Goal: Information Seeking & Learning: Find specific fact

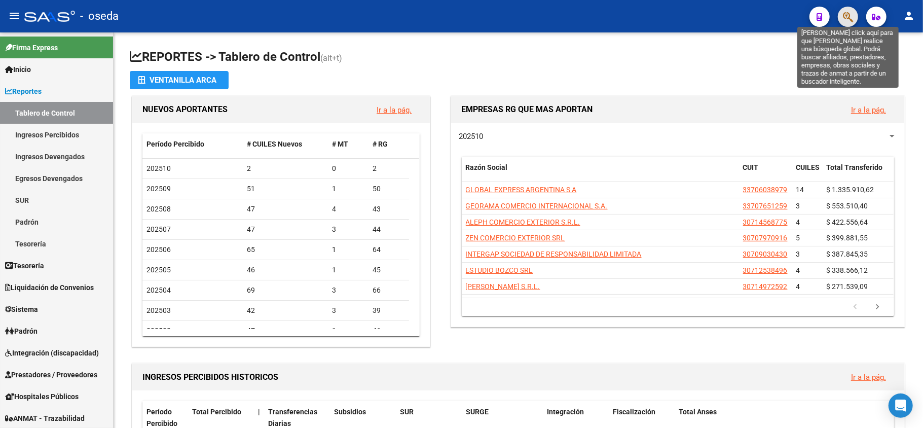
click at [850, 17] on icon "button" at bounding box center [848, 17] width 10 height 12
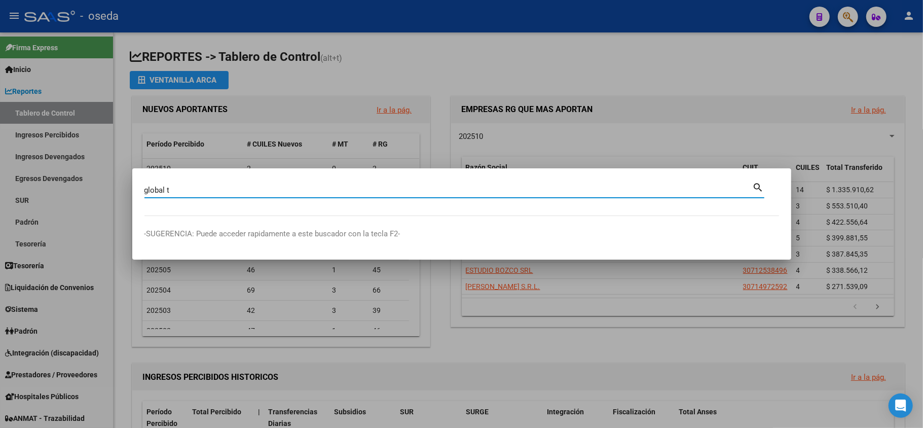
type input "global t"
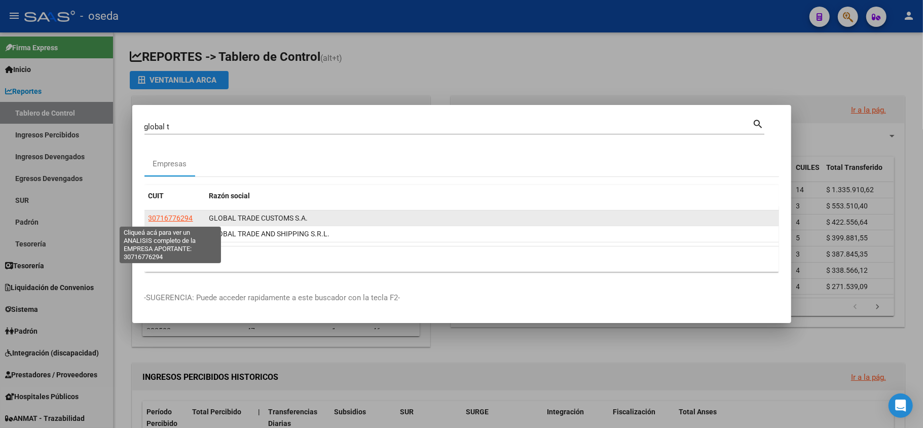
click at [175, 218] on span "30716776294" at bounding box center [171, 218] width 45 height 8
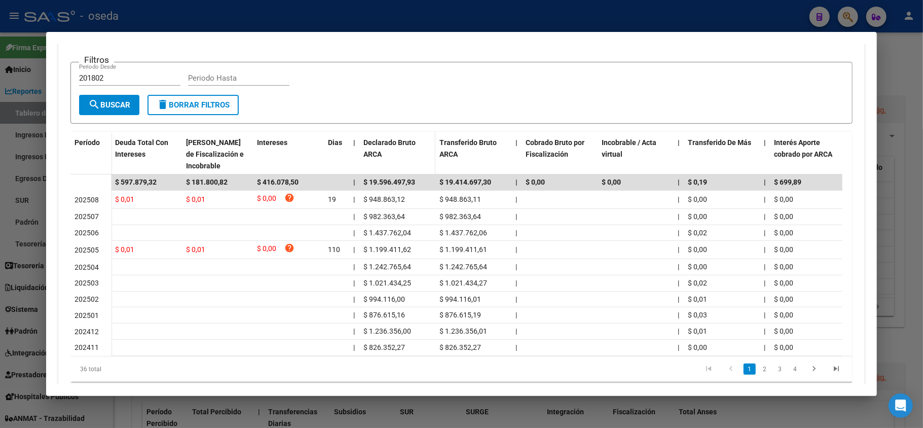
scroll to position [67, 0]
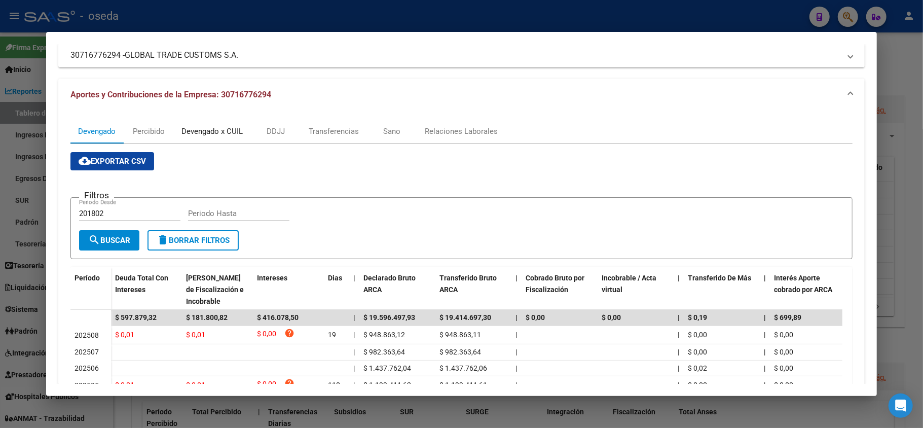
click at [201, 130] on div "Devengado x CUIL" at bounding box center [212, 131] width 61 height 11
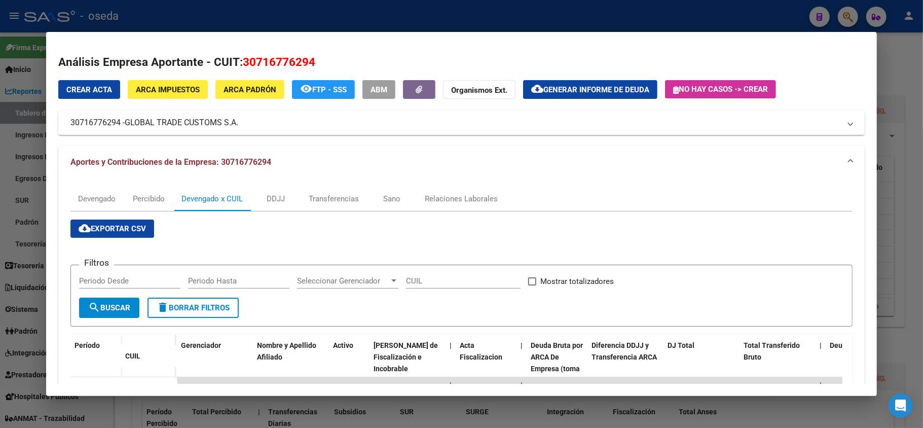
scroll to position [135, 0]
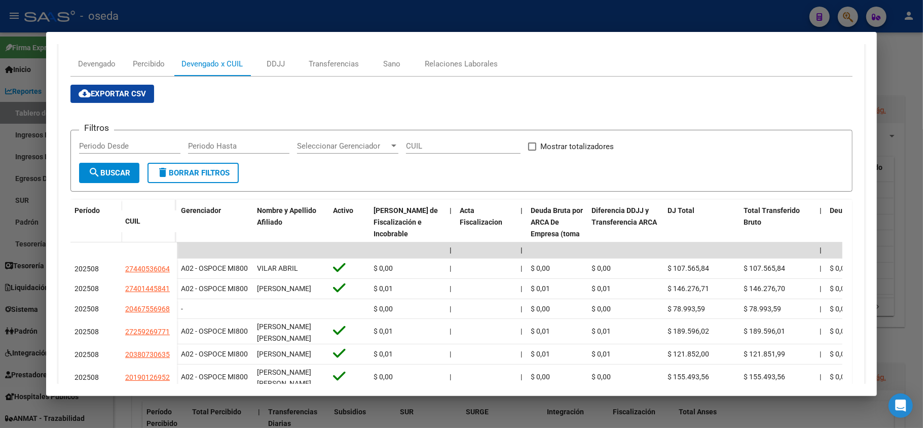
click at [424, 403] on div at bounding box center [461, 214] width 923 height 428
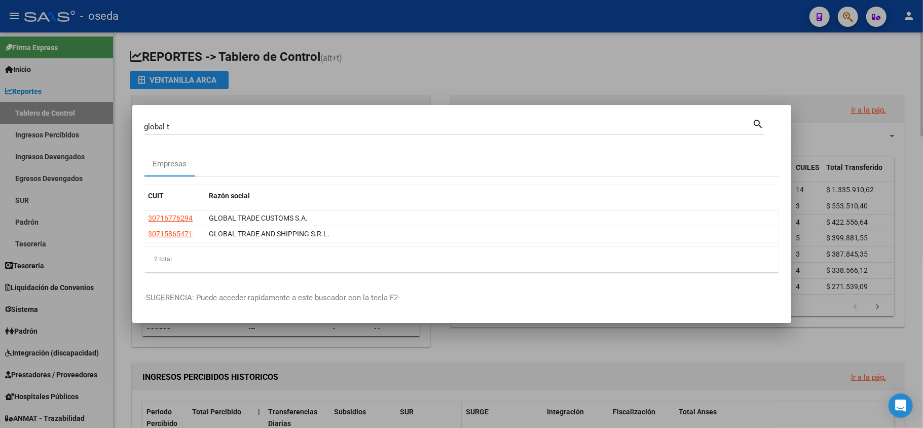
click at [424, 403] on div at bounding box center [461, 214] width 923 height 428
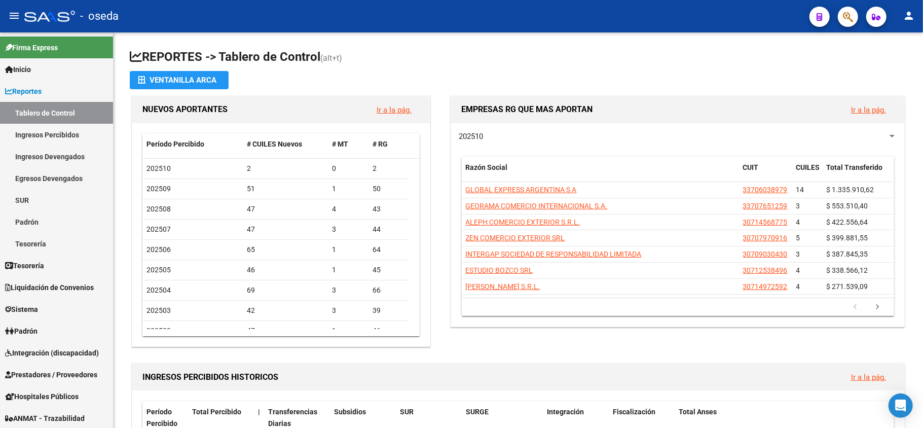
click at [839, 19] on button "button" at bounding box center [848, 17] width 20 height 20
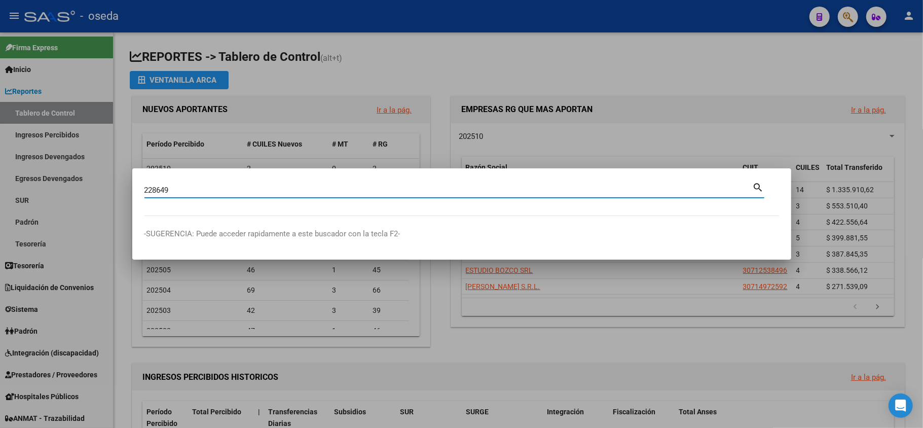
type input "228649"
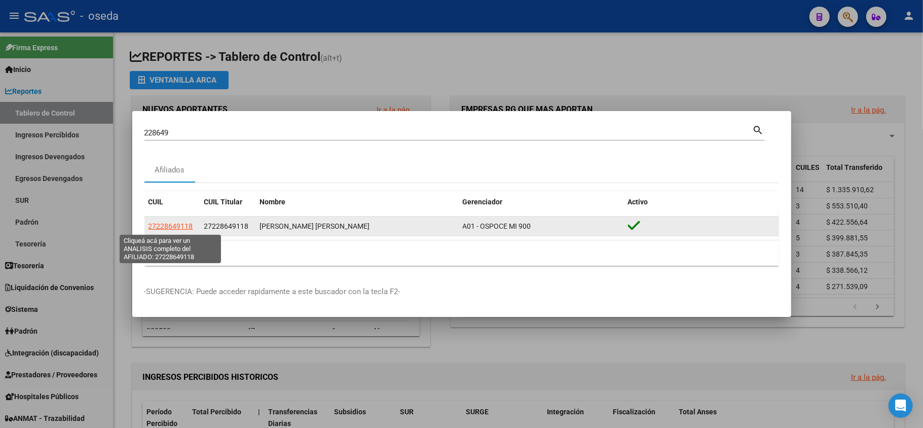
click at [165, 230] on span "27228649118" at bounding box center [171, 226] width 45 height 8
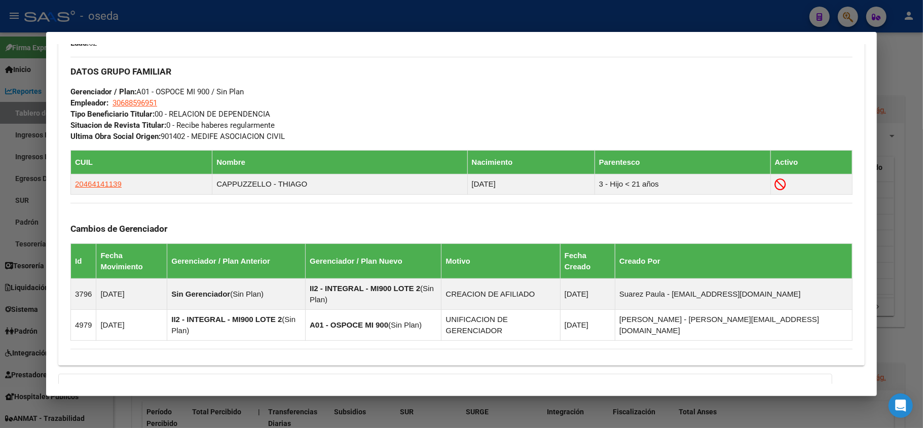
scroll to position [556, 0]
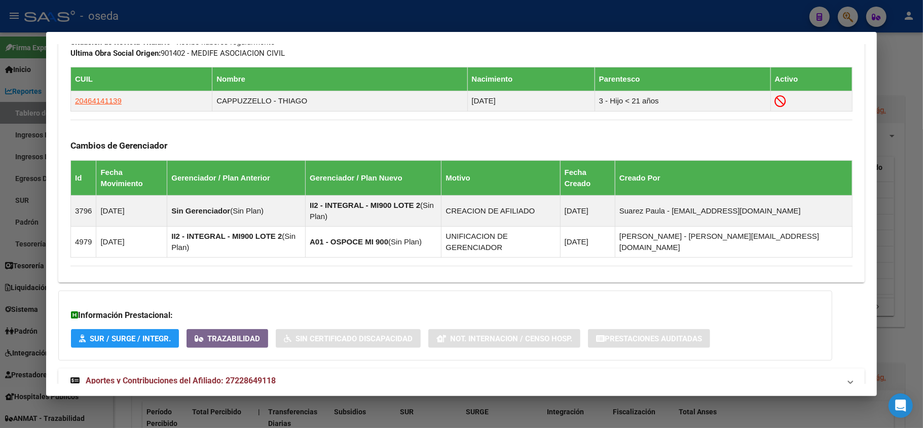
click at [242, 376] on span "Aportes y Contribuciones del Afiliado: 27228649118" at bounding box center [181, 381] width 190 height 10
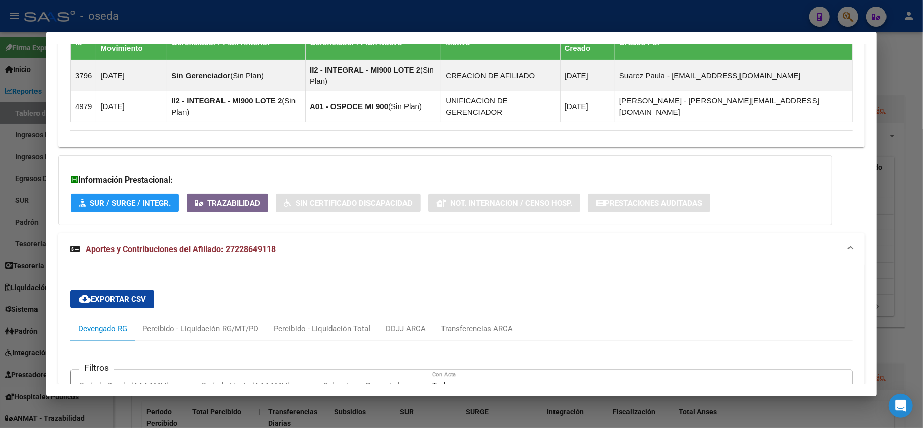
scroll to position [826, 0]
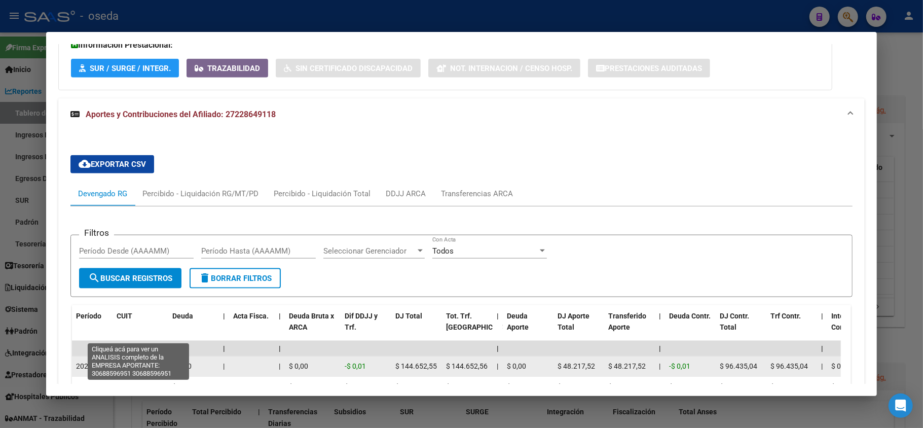
click at [140, 362] on span "30688596951" at bounding box center [139, 366] width 45 height 8
type textarea "30688596951"
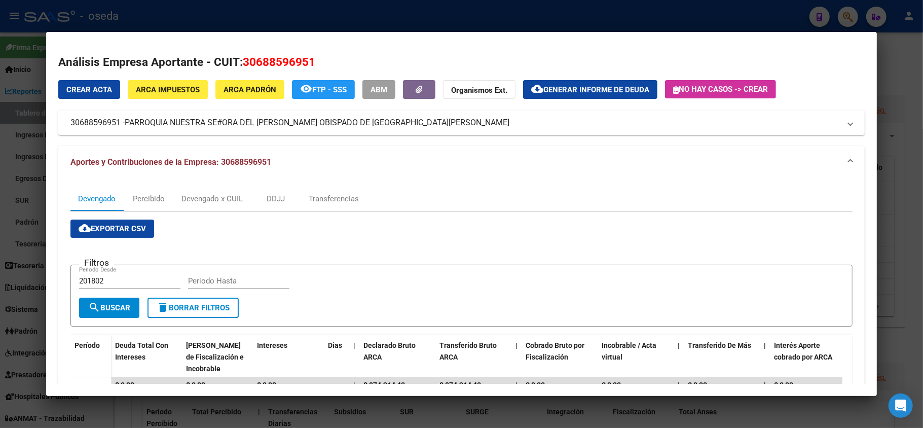
click at [1, 301] on div at bounding box center [461, 214] width 923 height 428
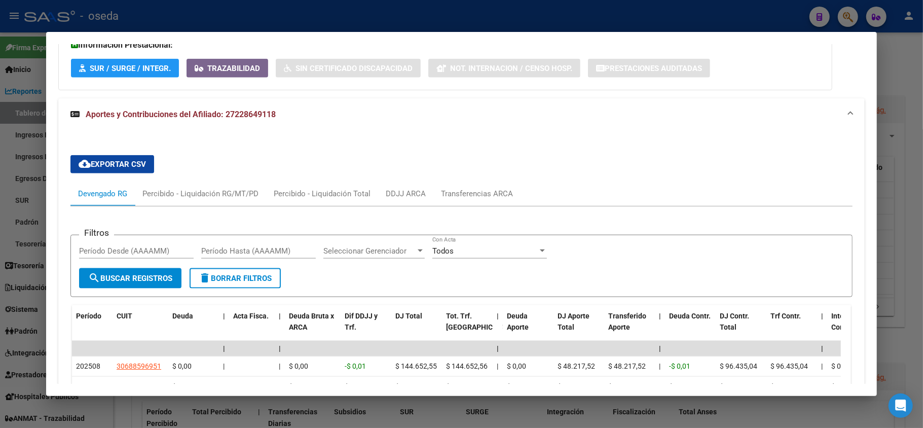
click at [1, 301] on div at bounding box center [461, 214] width 923 height 428
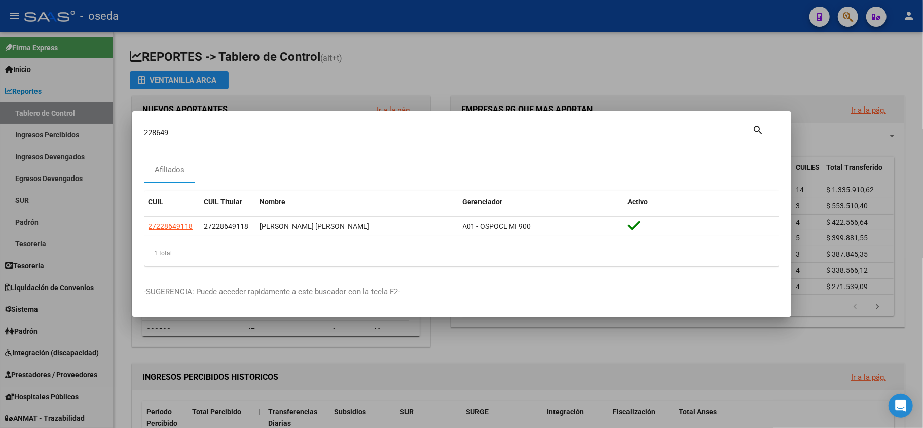
click at [183, 136] on input "228649" at bounding box center [449, 132] width 608 height 9
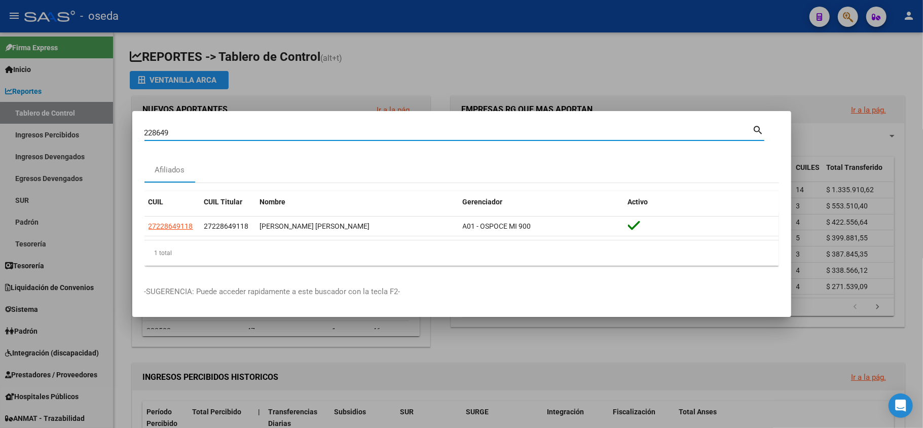
click at [183, 136] on input "228649" at bounding box center [449, 132] width 608 height 9
type input "[PERSON_NAME]"
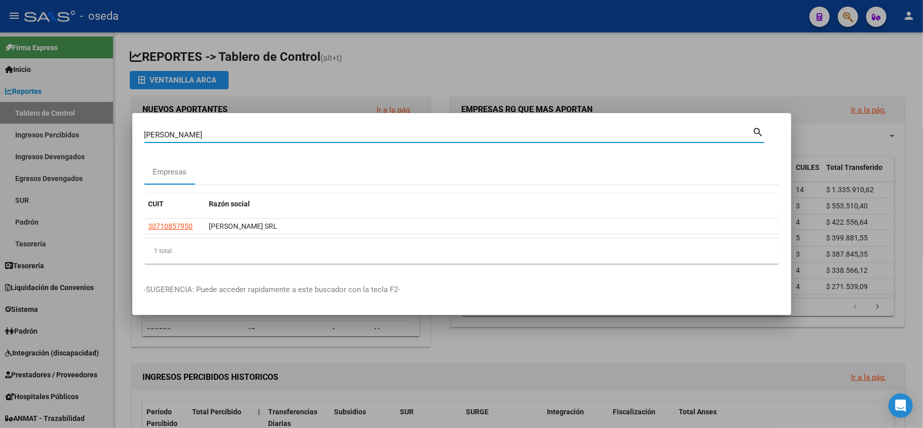
click at [191, 134] on input "[PERSON_NAME]" at bounding box center [449, 134] width 608 height 9
click at [580, 61] on div at bounding box center [461, 214] width 923 height 428
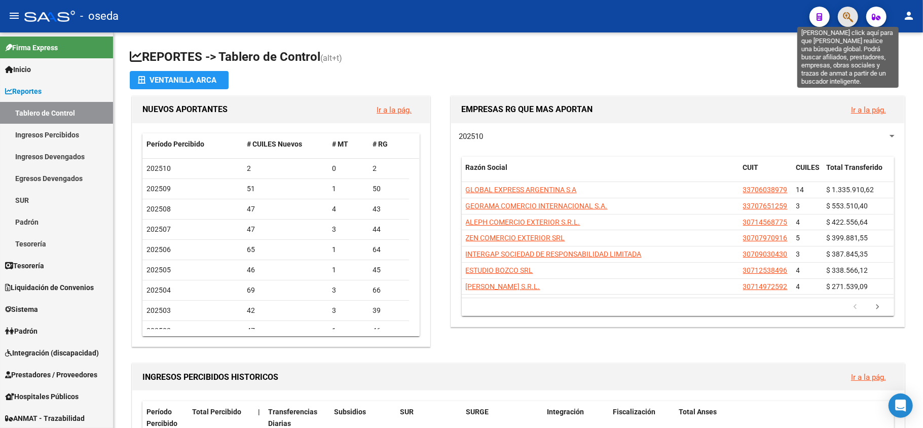
click at [844, 18] on icon "button" at bounding box center [848, 17] width 10 height 12
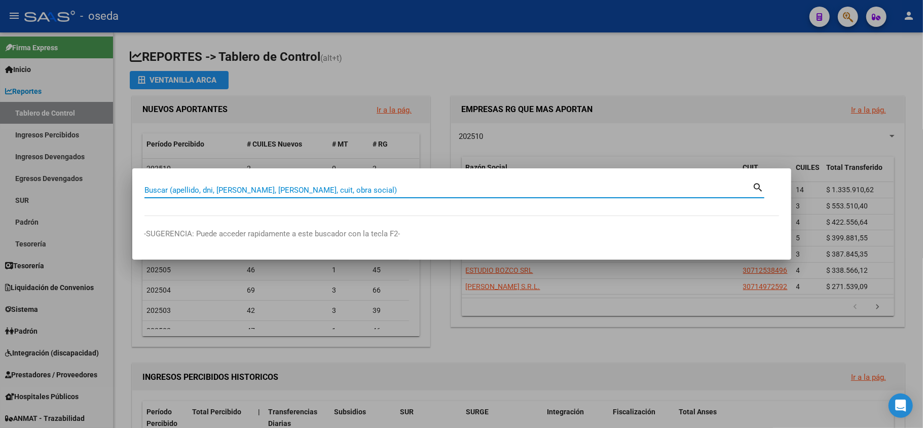
paste input "Lazzaroni"
type input "Lazzaroni"
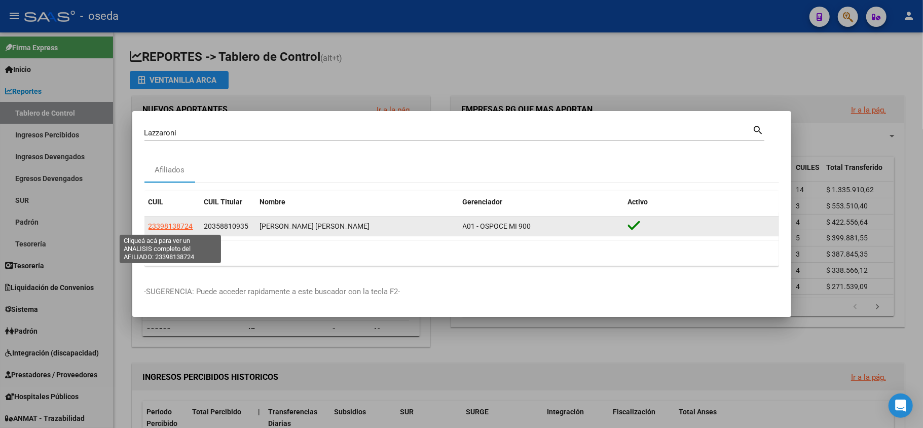
click at [170, 230] on span "23398138724" at bounding box center [171, 226] width 45 height 8
type textarea "23398138724"
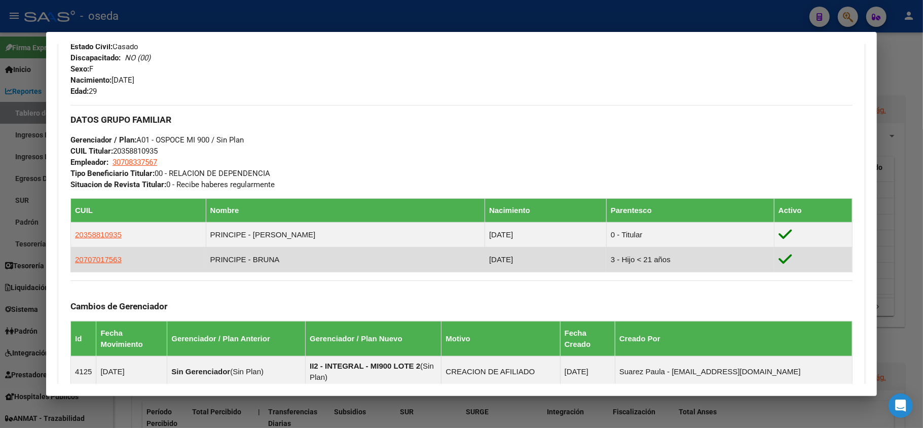
scroll to position [270, 0]
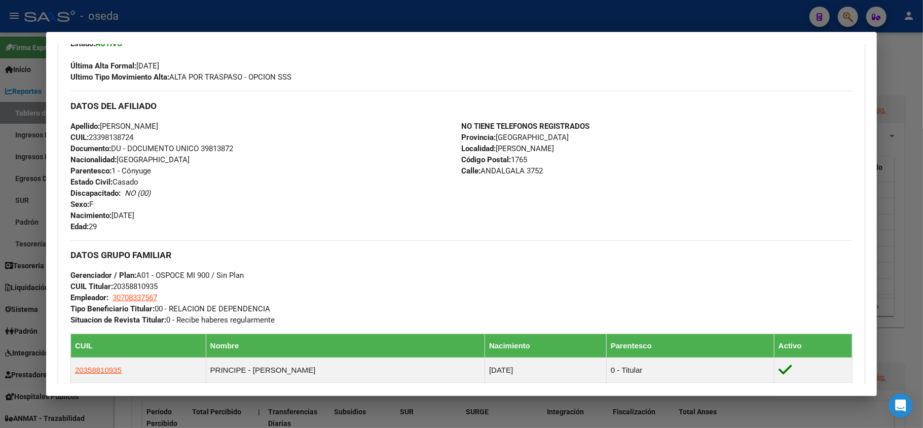
click at [0, 190] on div at bounding box center [461, 214] width 923 height 428
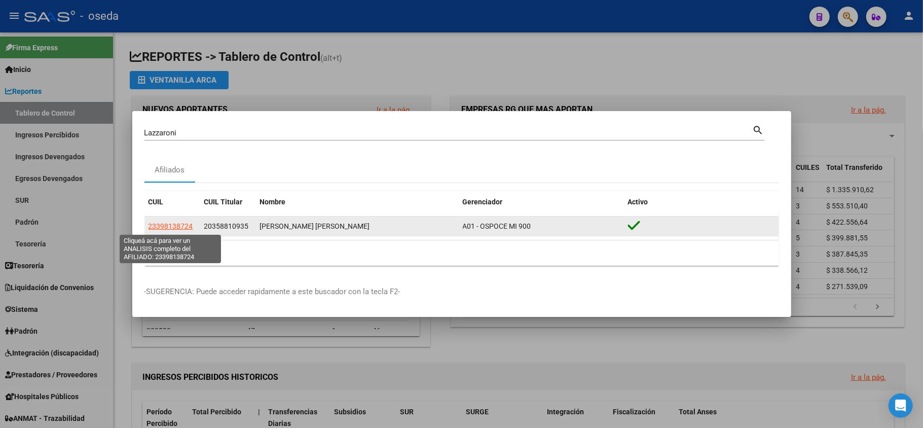
click at [188, 223] on span "23398138724" at bounding box center [171, 226] width 45 height 8
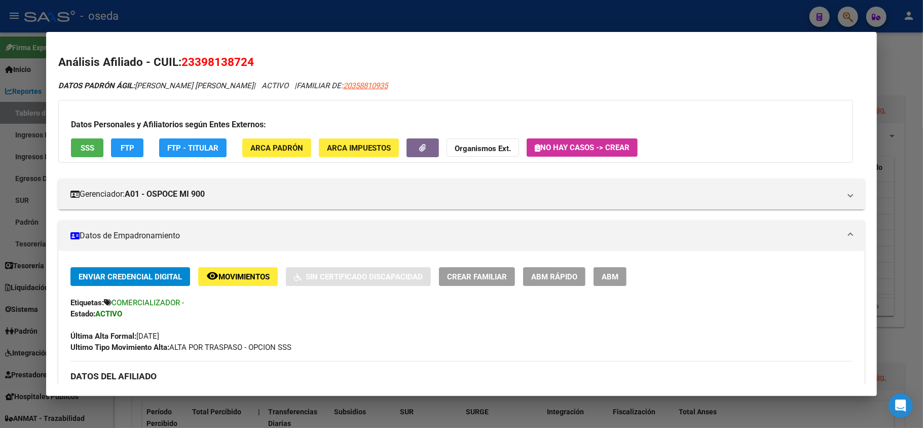
scroll to position [135, 0]
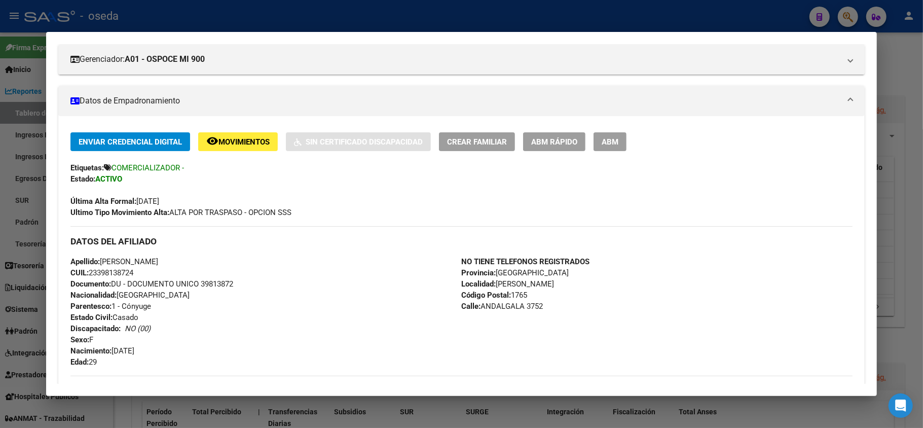
click at [11, 66] on div at bounding box center [461, 214] width 923 height 428
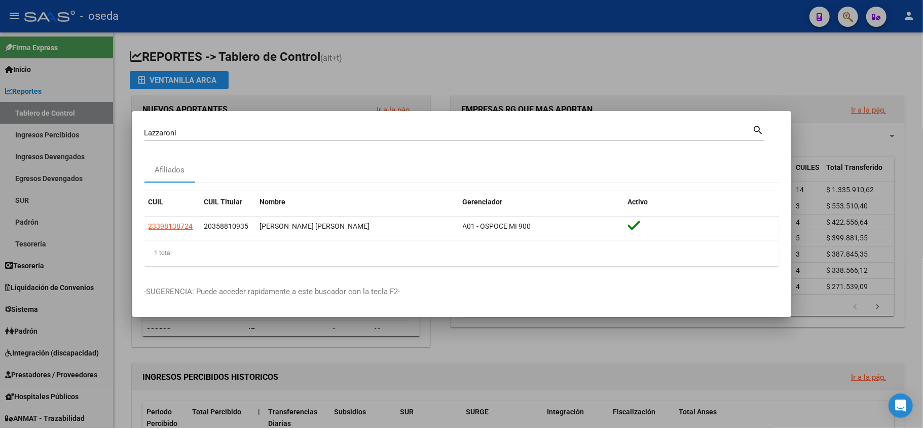
click at [11, 67] on div at bounding box center [461, 214] width 923 height 428
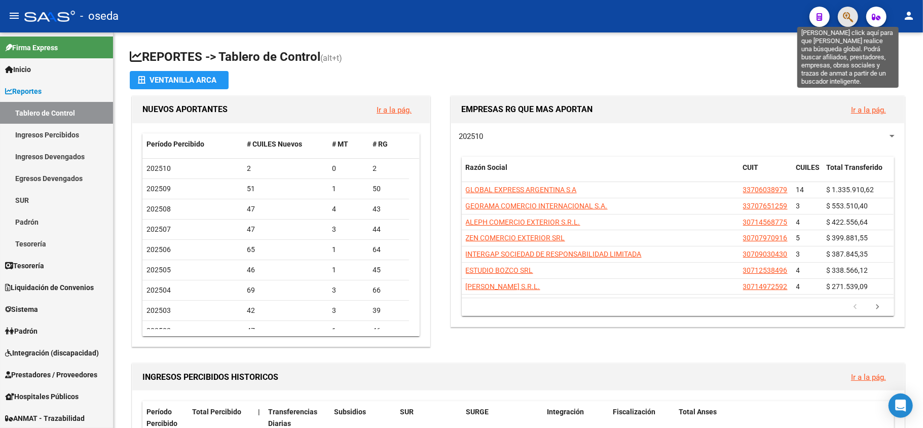
click at [846, 21] on icon "button" at bounding box center [848, 17] width 10 height 12
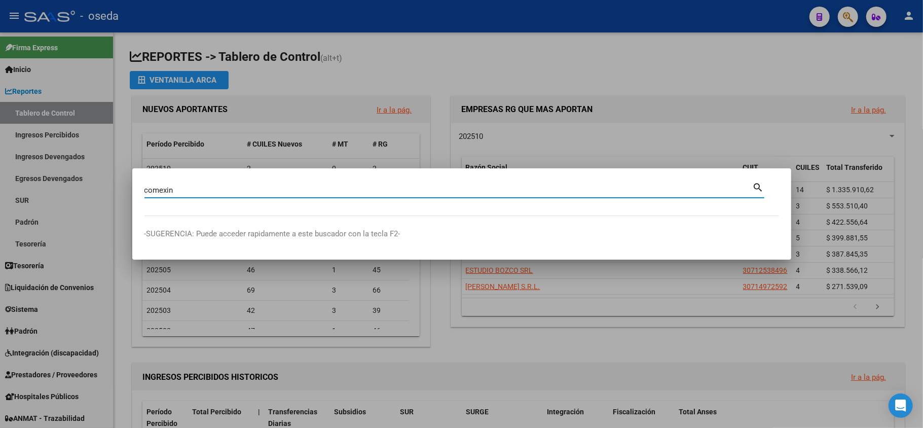
type input "comexin"
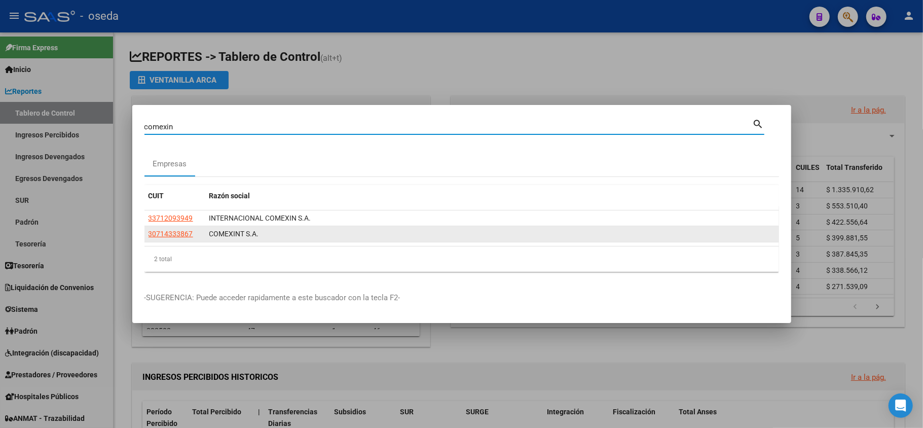
click at [174, 226] on datatable-body-cell "30714333867" at bounding box center [175, 234] width 61 height 16
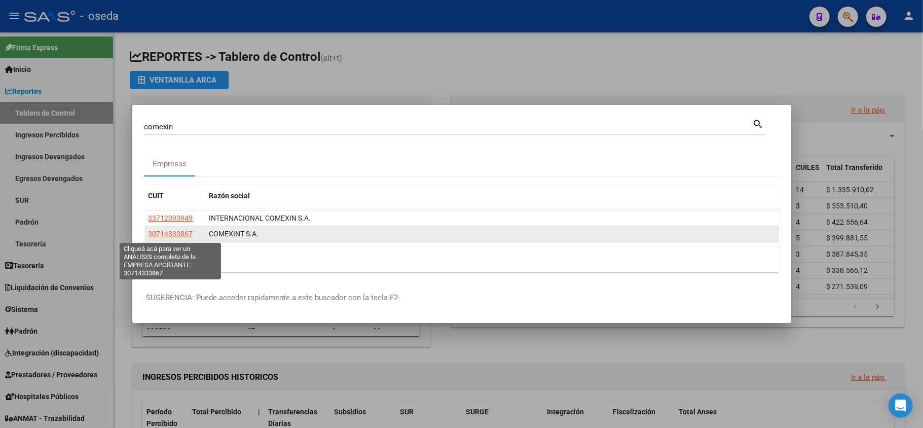
click at [174, 232] on span "30714333867" at bounding box center [171, 234] width 45 height 8
type textarea "30714333867"
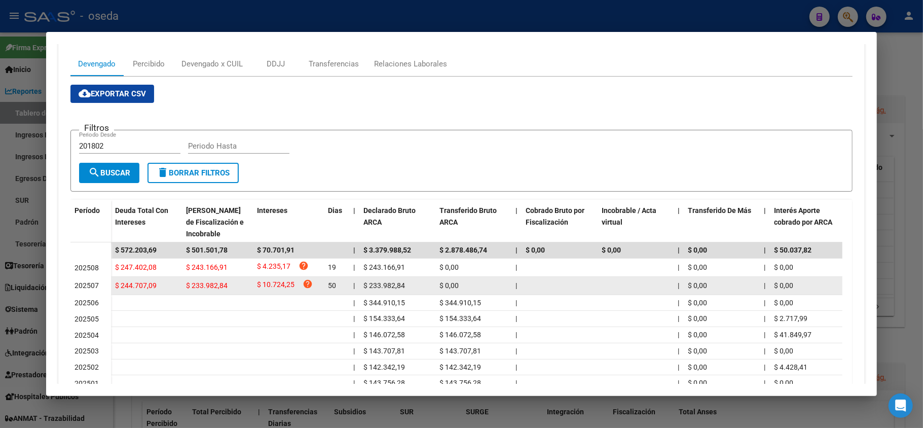
scroll to position [240, 0]
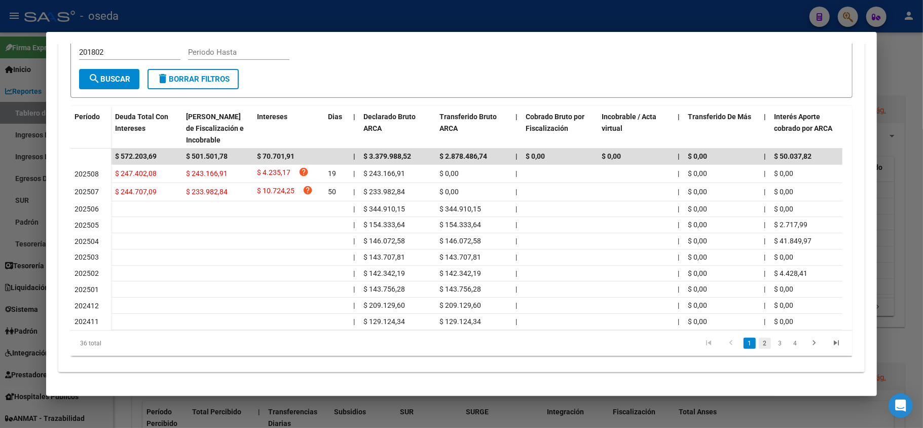
click at [759, 344] on link "2" at bounding box center [765, 343] width 12 height 11
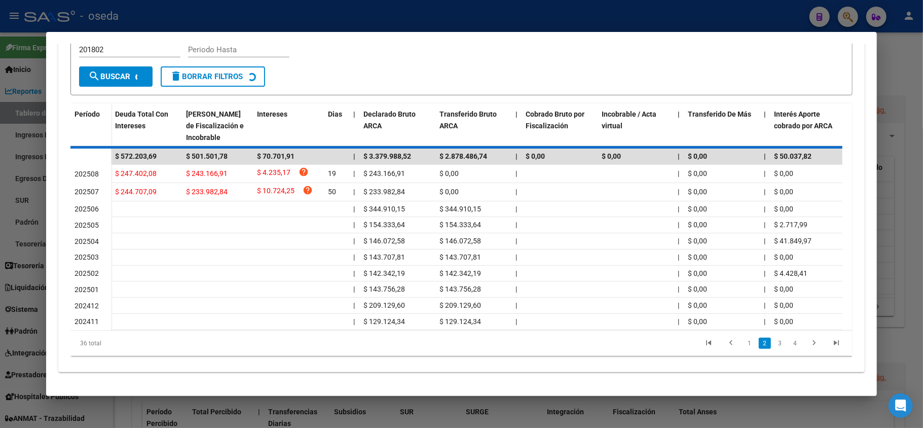
scroll to position [236, 0]
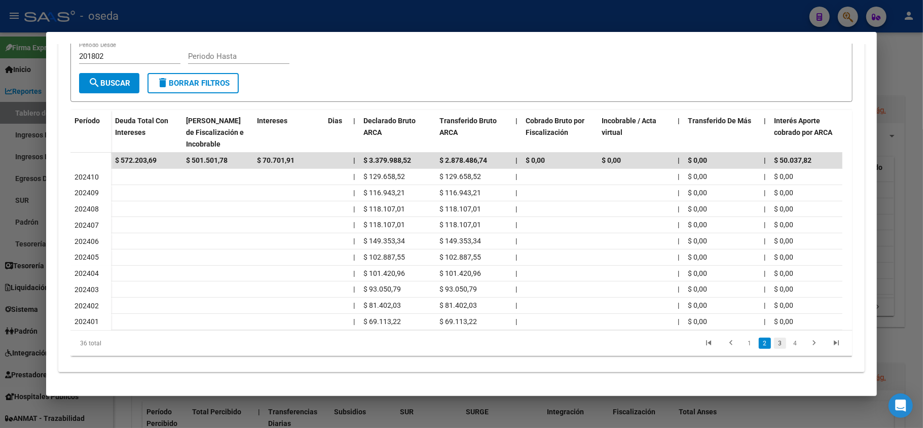
click at [774, 347] on link "3" at bounding box center [780, 343] width 12 height 11
click at [789, 345] on link "4" at bounding box center [795, 343] width 12 height 11
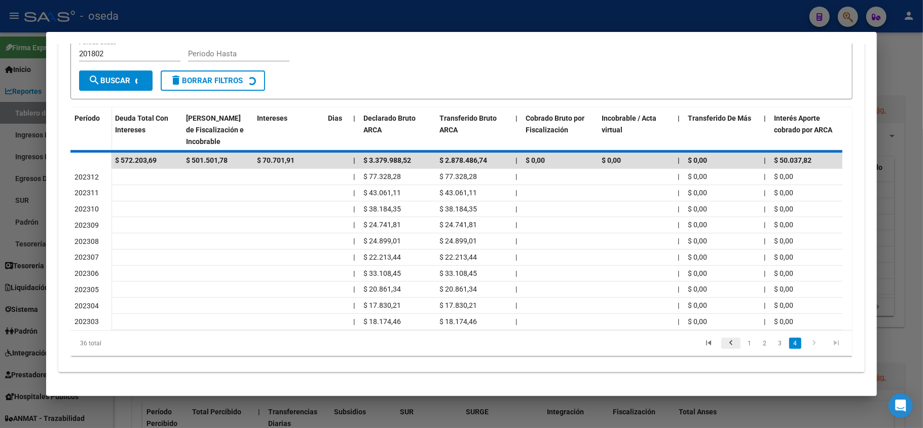
scroll to position [175, 0]
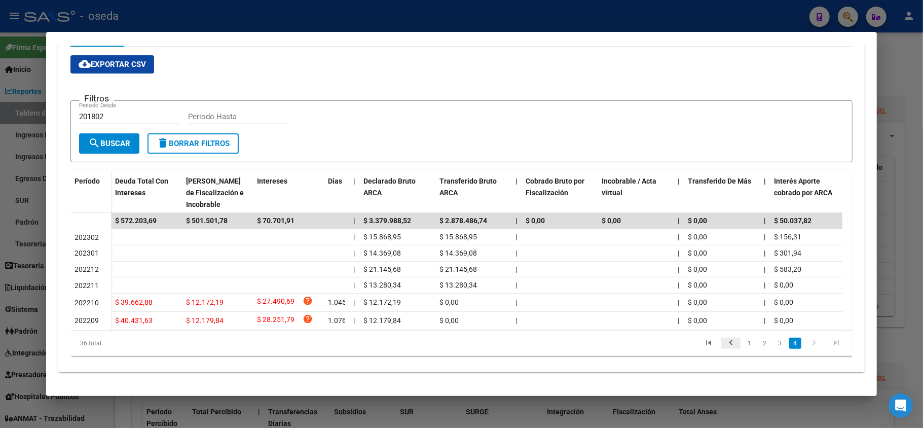
click at [725, 346] on icon "go to previous page" at bounding box center [731, 344] width 13 height 12
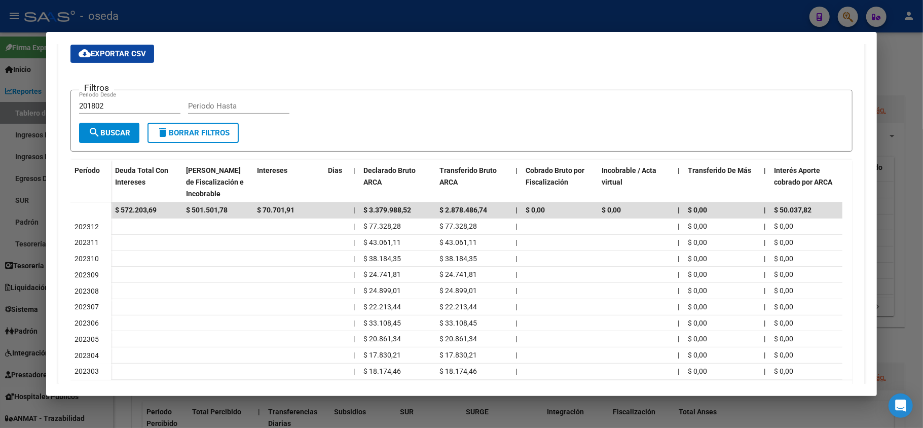
scroll to position [236, 0]
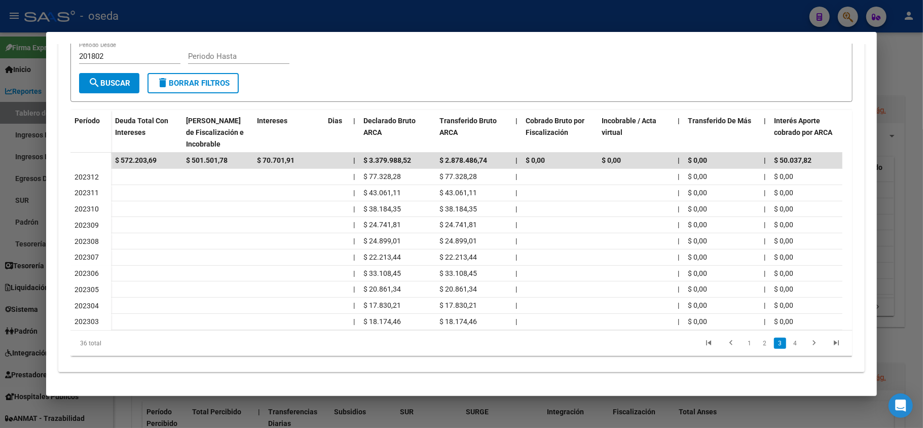
click at [744, 343] on link "1" at bounding box center [750, 343] width 12 height 11
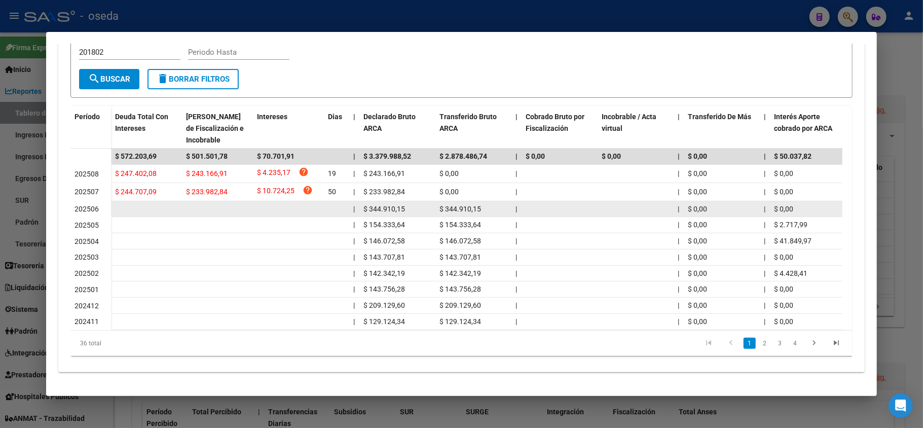
click at [149, 201] on datatable-body-cell at bounding box center [146, 209] width 71 height 16
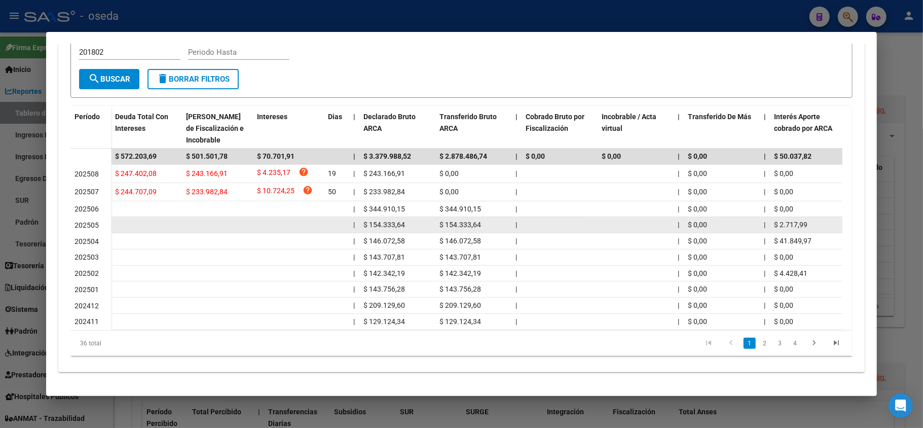
scroll to position [168, 0]
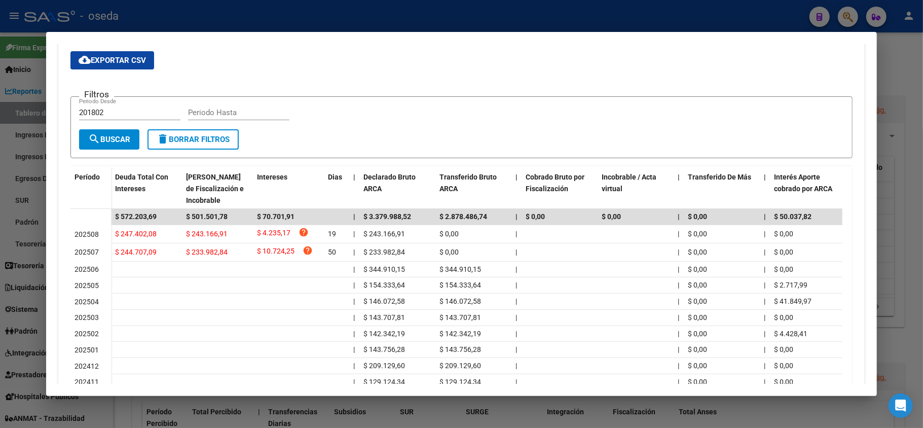
click at [345, 6] on div at bounding box center [461, 214] width 923 height 428
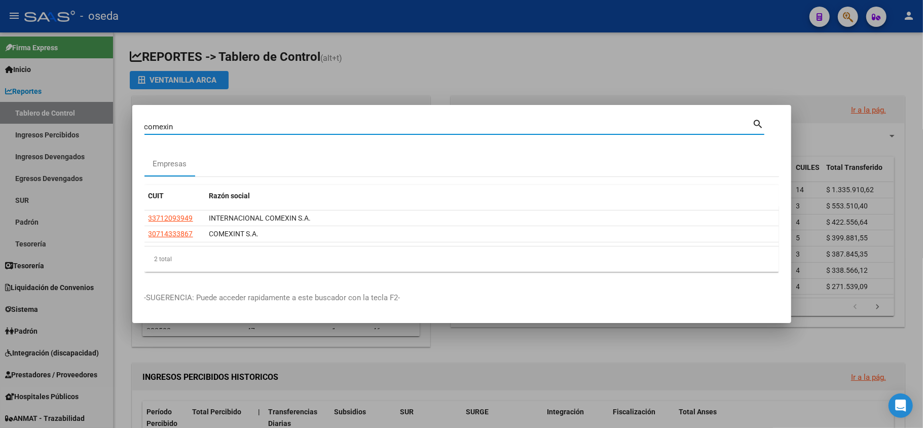
click at [302, 126] on input "comexin" at bounding box center [449, 126] width 608 height 9
type input "tort"
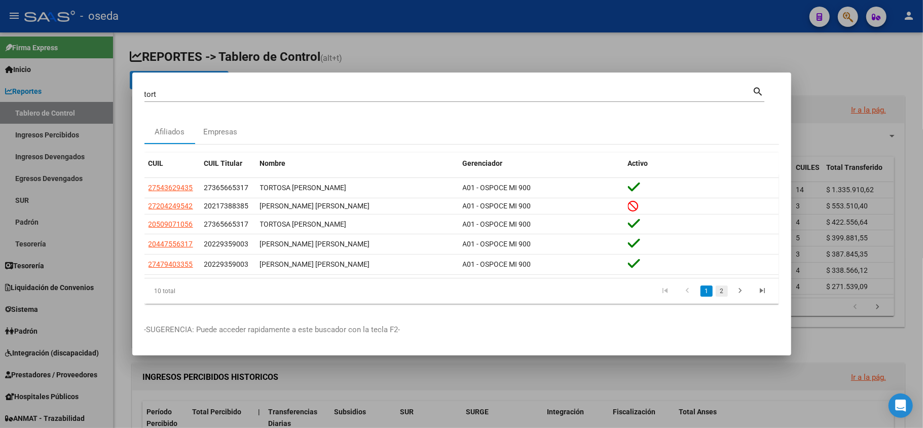
click at [718, 287] on link "2" at bounding box center [722, 290] width 12 height 11
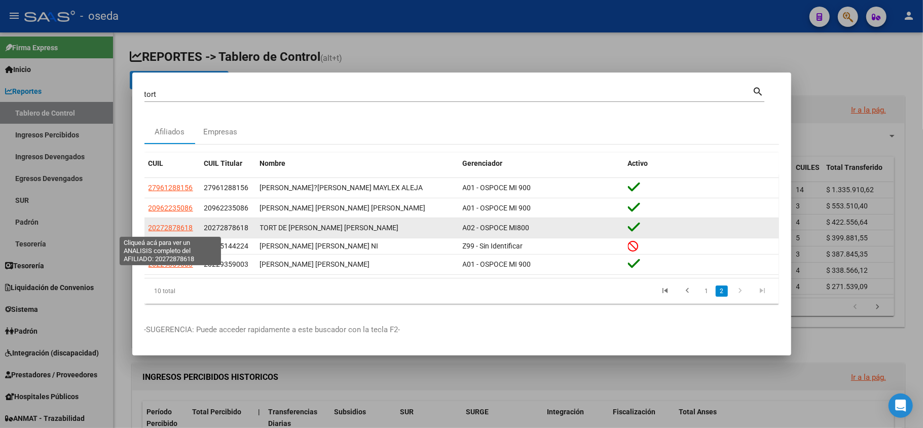
click at [171, 230] on span "20272878618" at bounding box center [171, 228] width 45 height 8
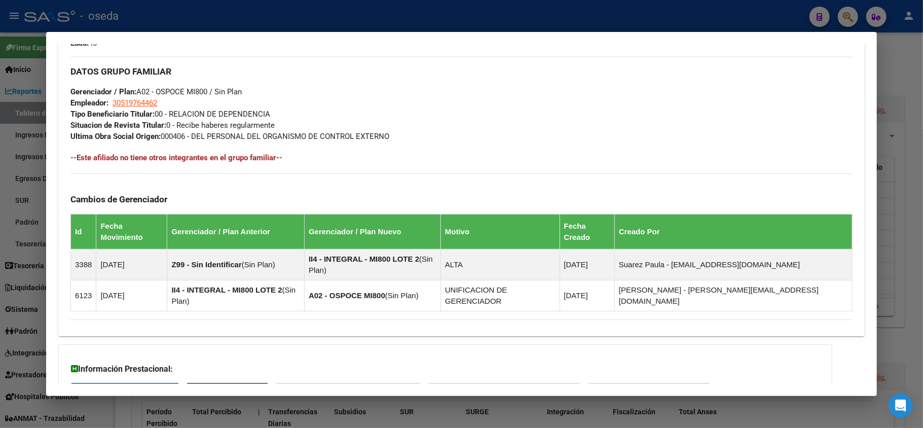
scroll to position [526, 0]
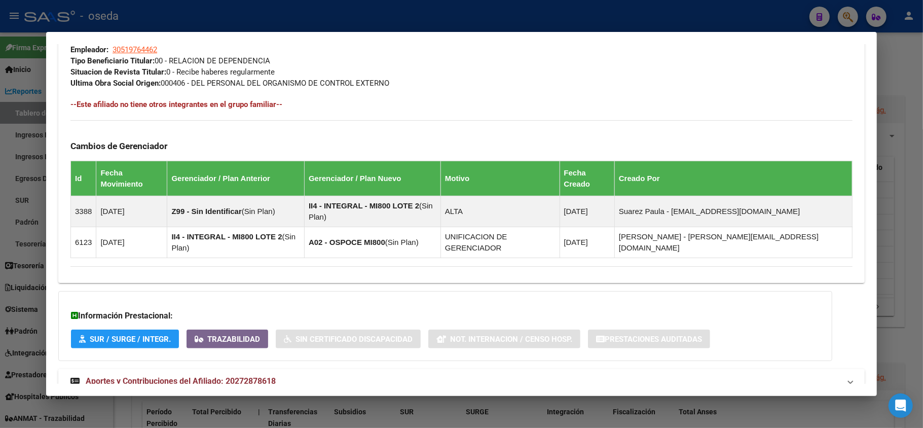
click at [262, 376] on span "Aportes y Contribuciones del Afiliado: 20272878618" at bounding box center [181, 381] width 190 height 10
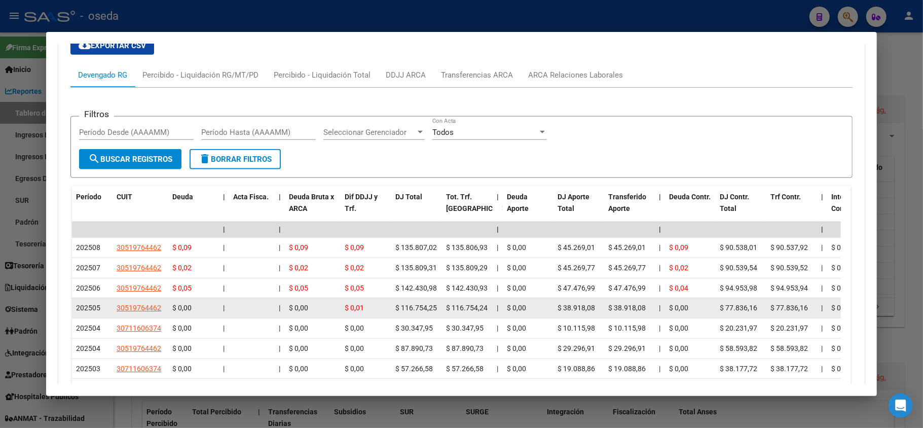
scroll to position [984, 0]
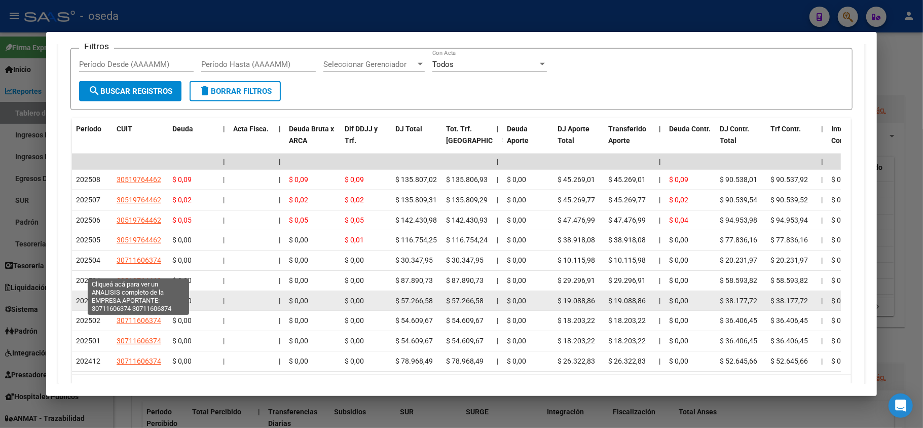
click at [138, 297] on span "30711606374" at bounding box center [139, 301] width 45 height 8
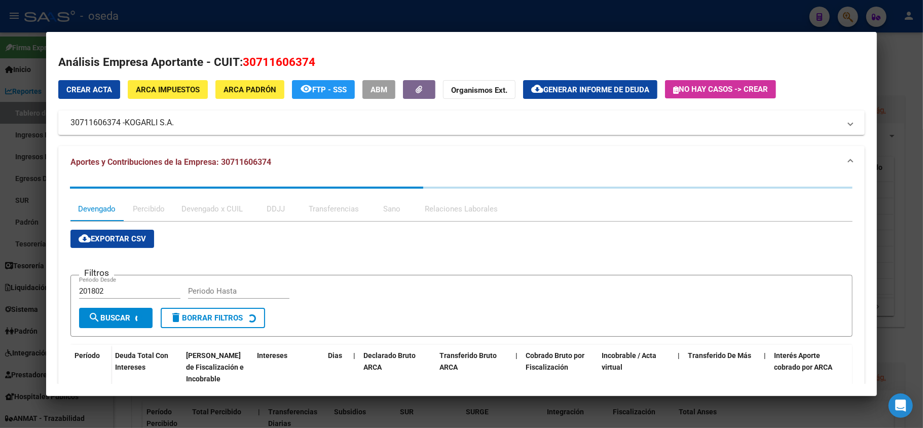
click at [0, 228] on div at bounding box center [461, 214] width 923 height 428
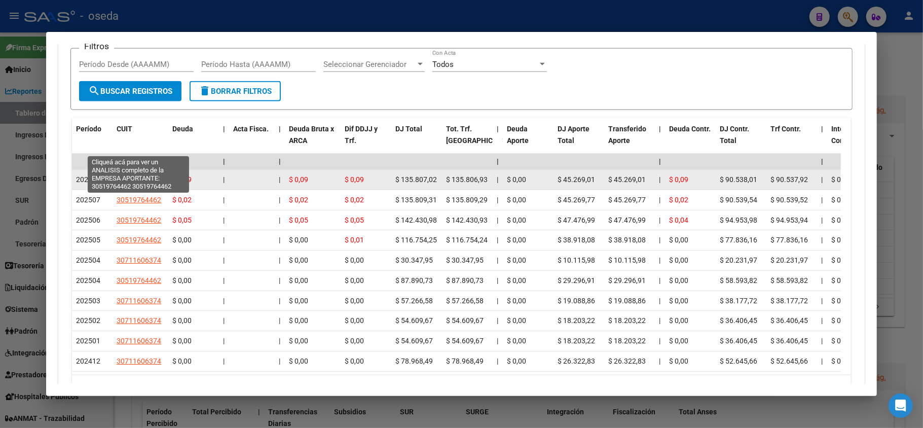
click at [147, 175] on span "30519764462" at bounding box center [139, 179] width 45 height 8
type textarea "30519764462"
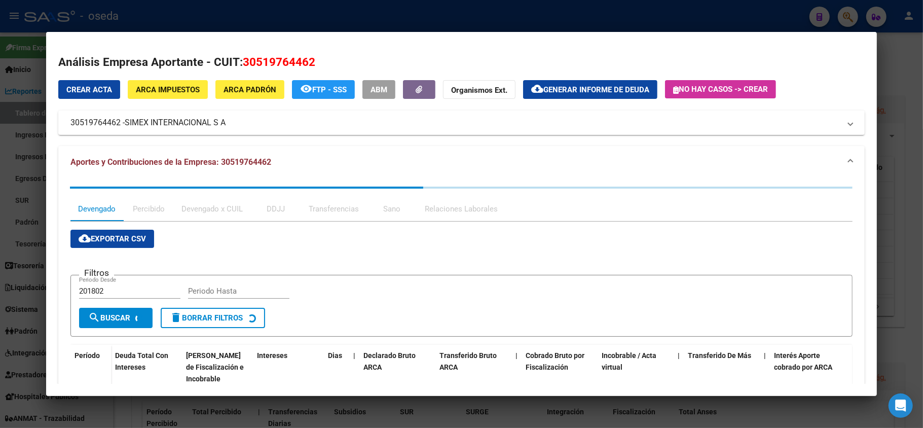
click at [0, 141] on div at bounding box center [461, 214] width 923 height 428
